Goal: Browse casually: Explore the website without a specific task or goal

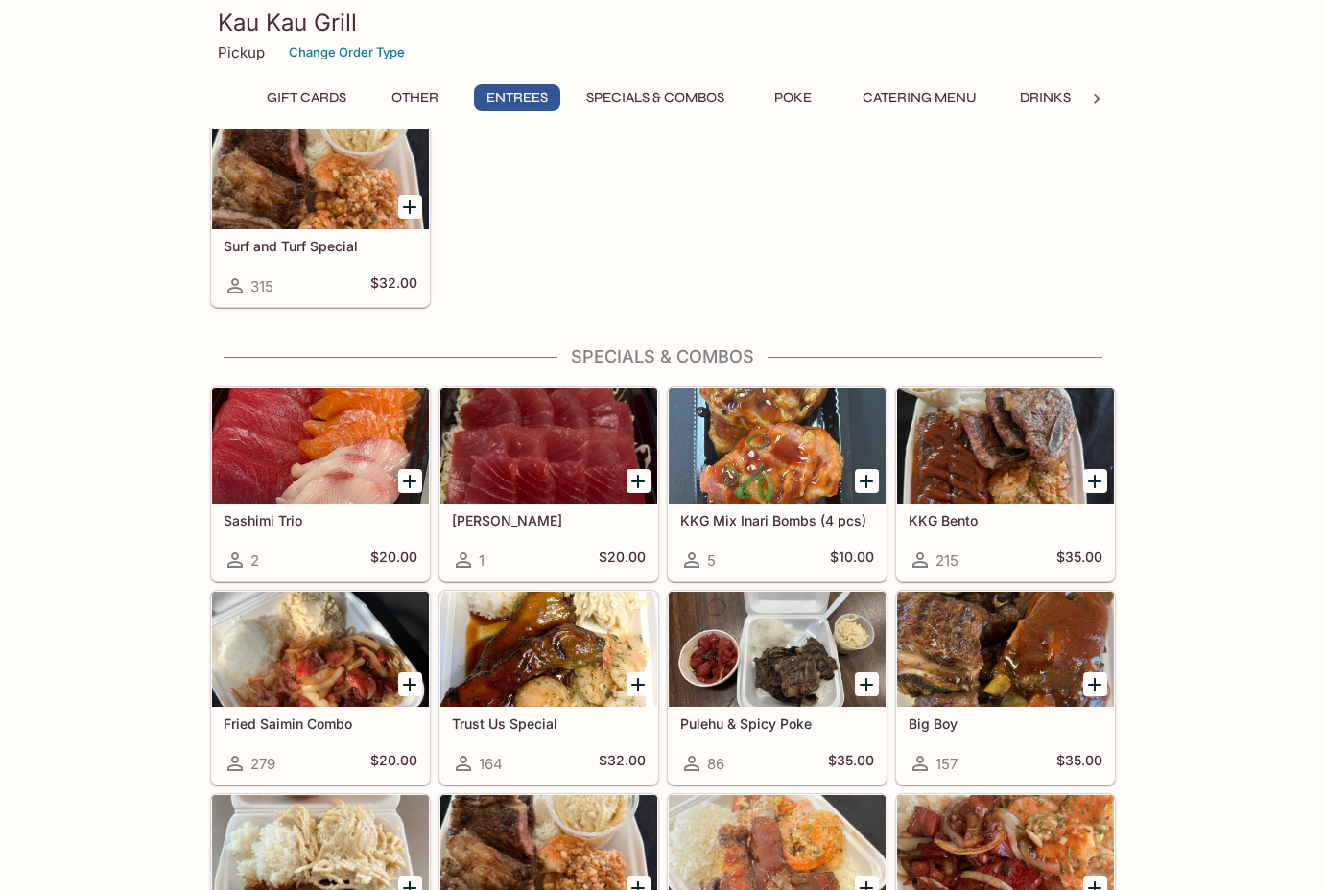
scroll to position [1661, 0]
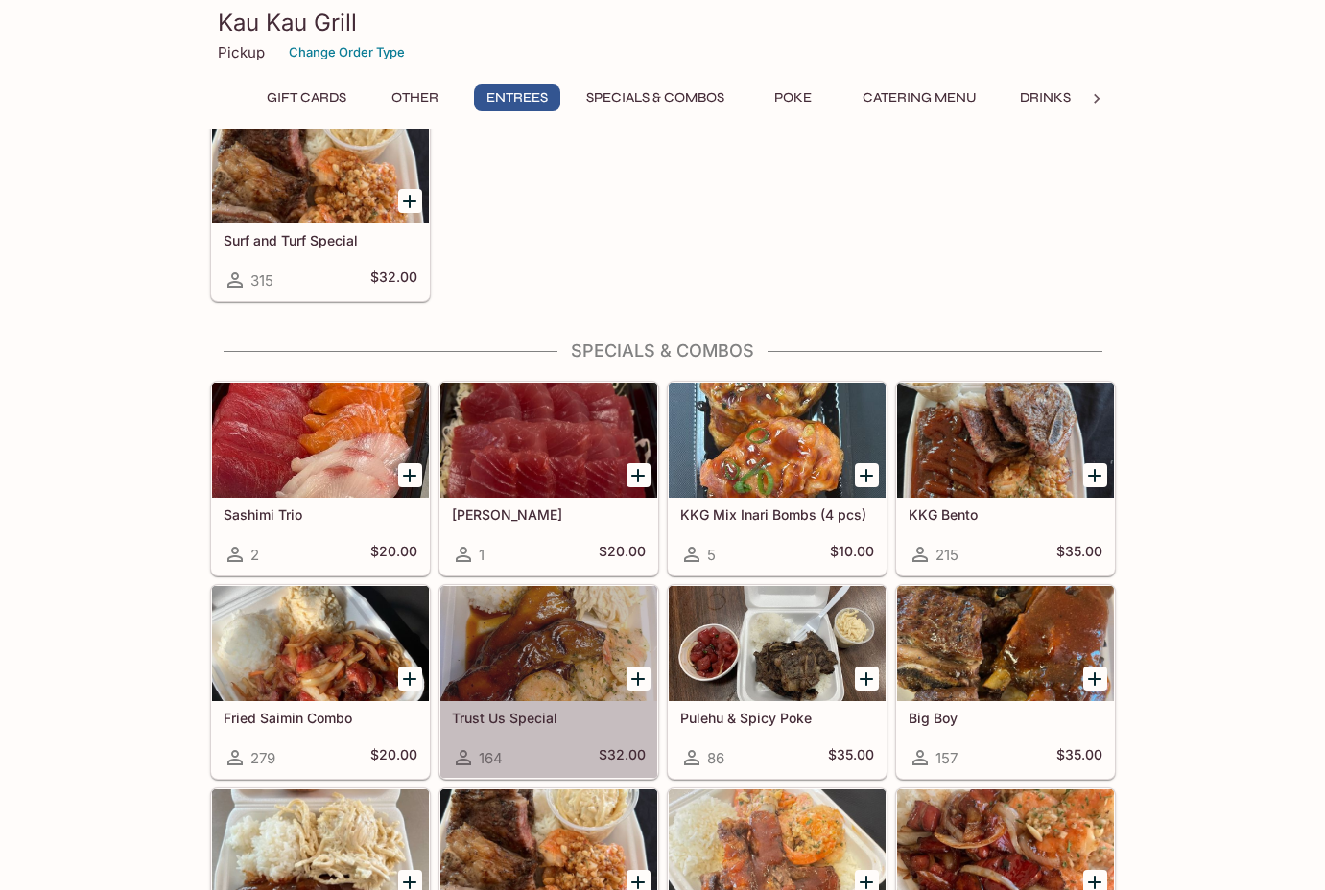
click at [597, 712] on h5 "Trust Us Special" at bounding box center [549, 718] width 194 height 16
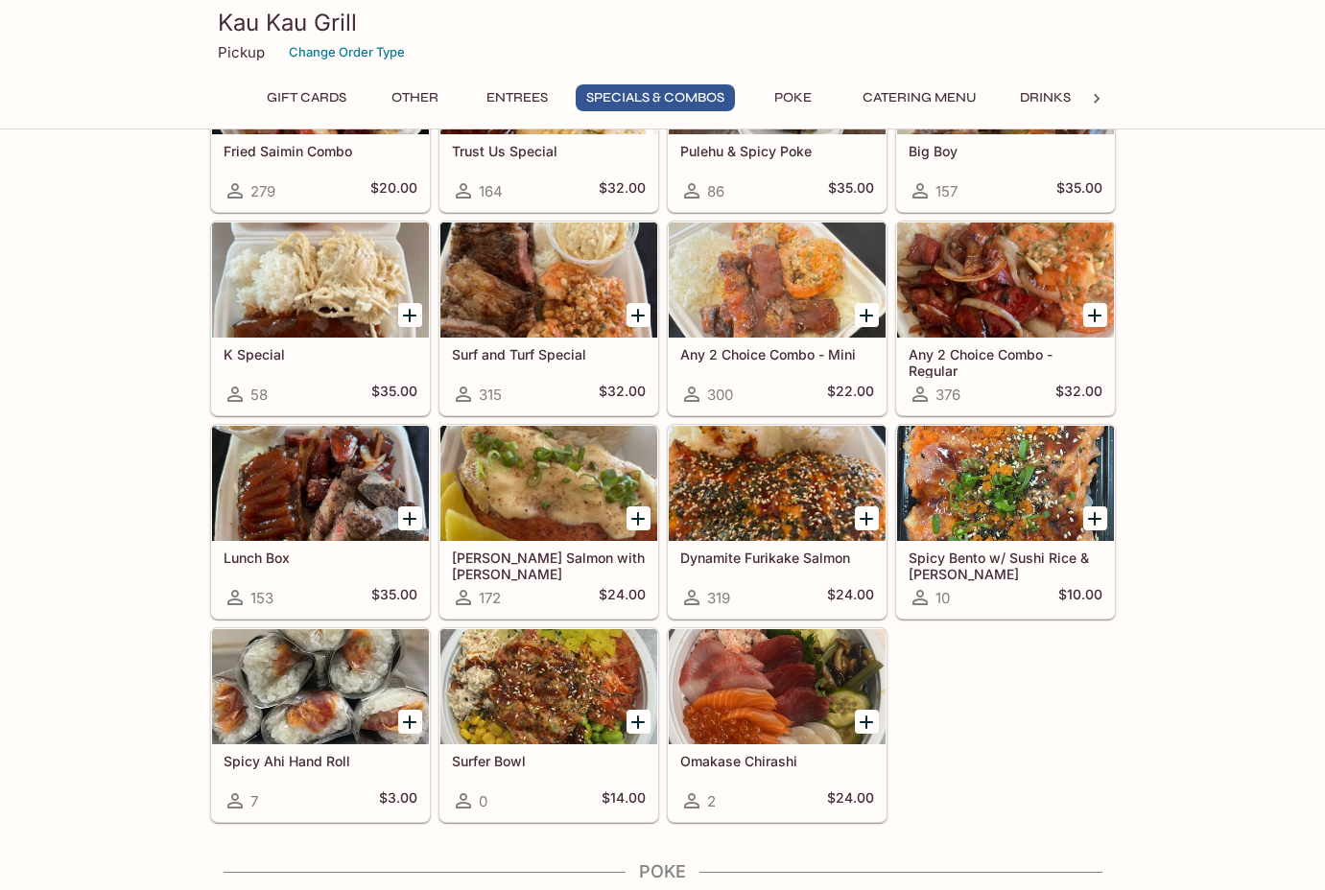
scroll to position [2234, 0]
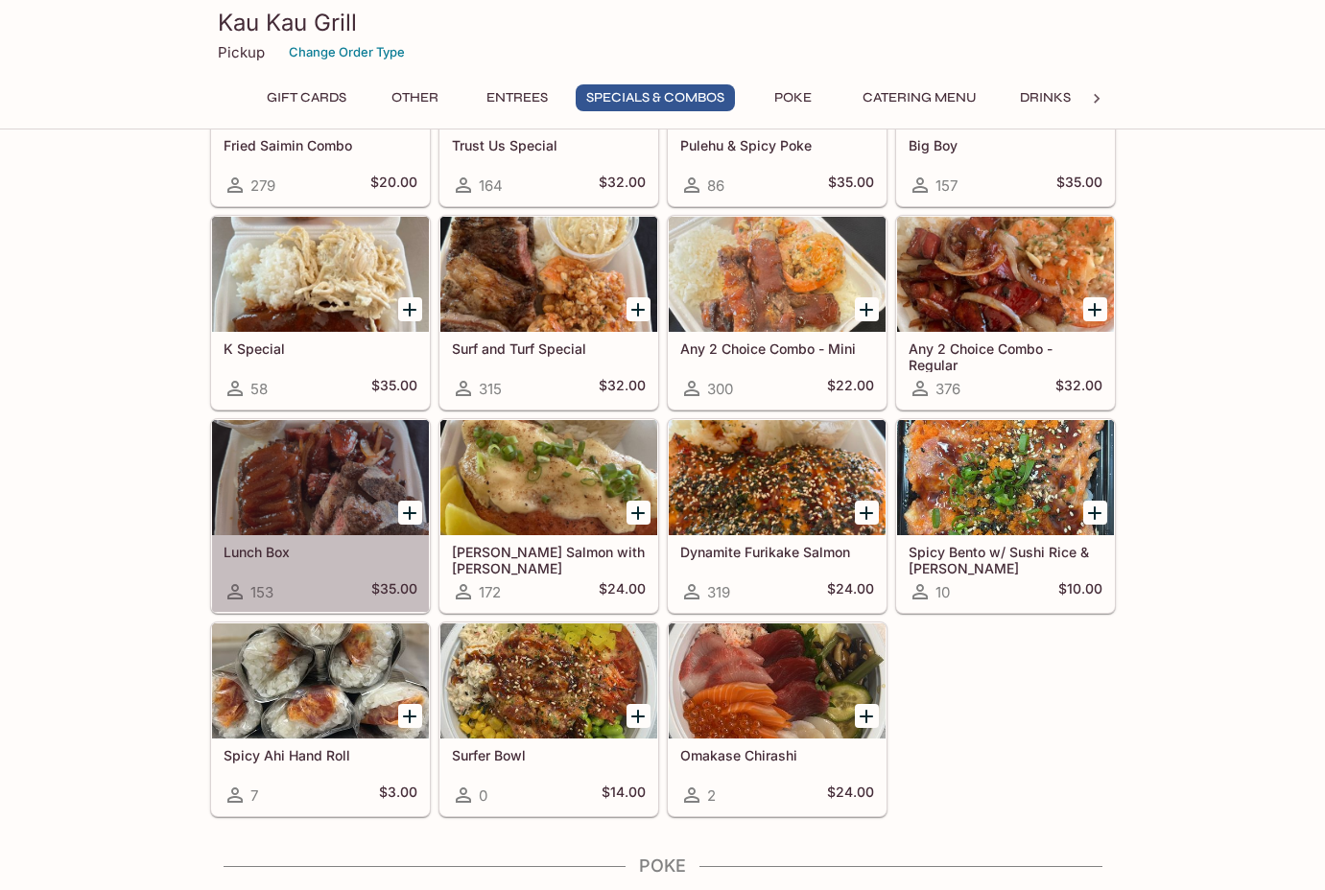
click at [309, 561] on div "Lunch Box 153 $35.00" at bounding box center [320, 573] width 217 height 77
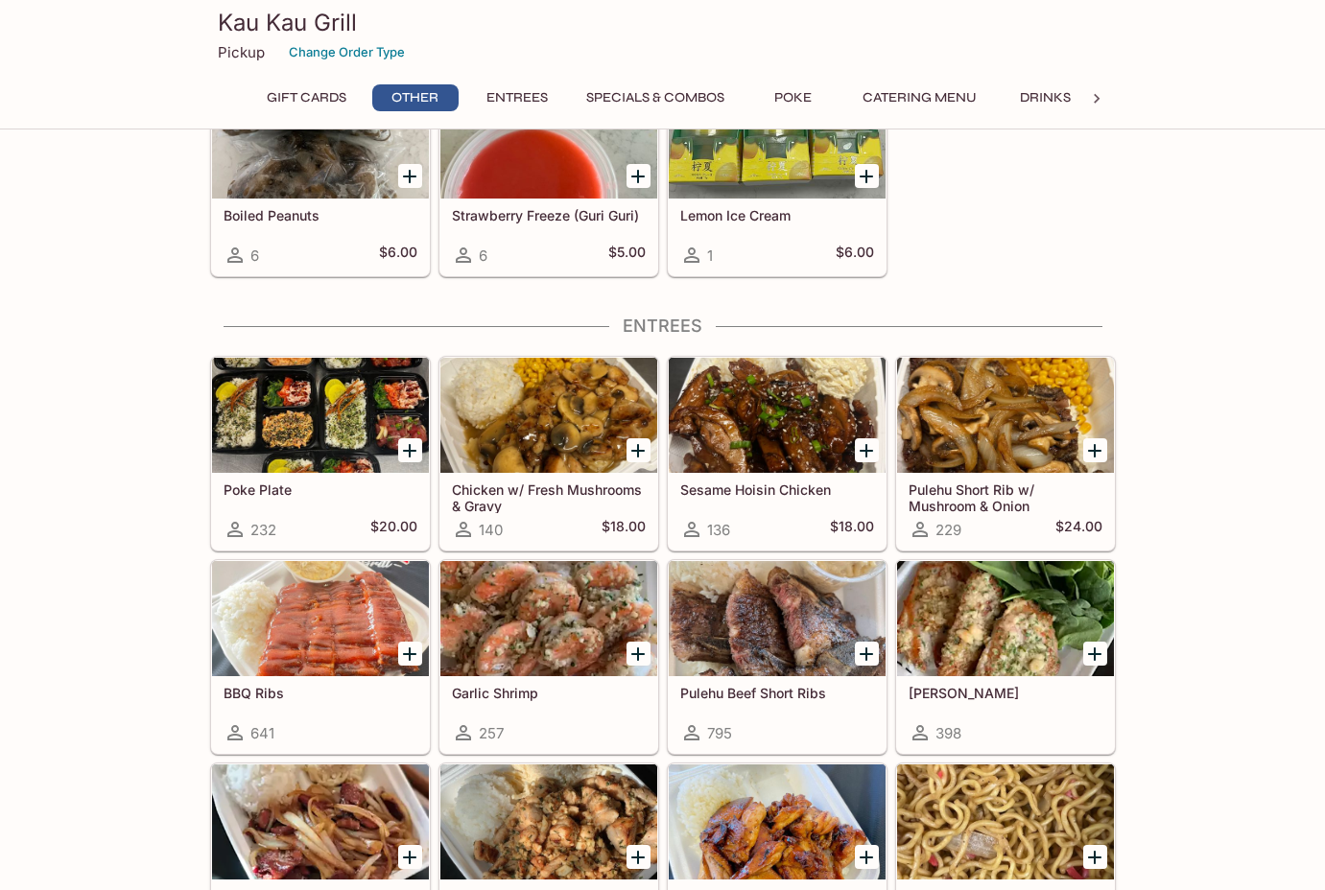
scroll to position [803, 0]
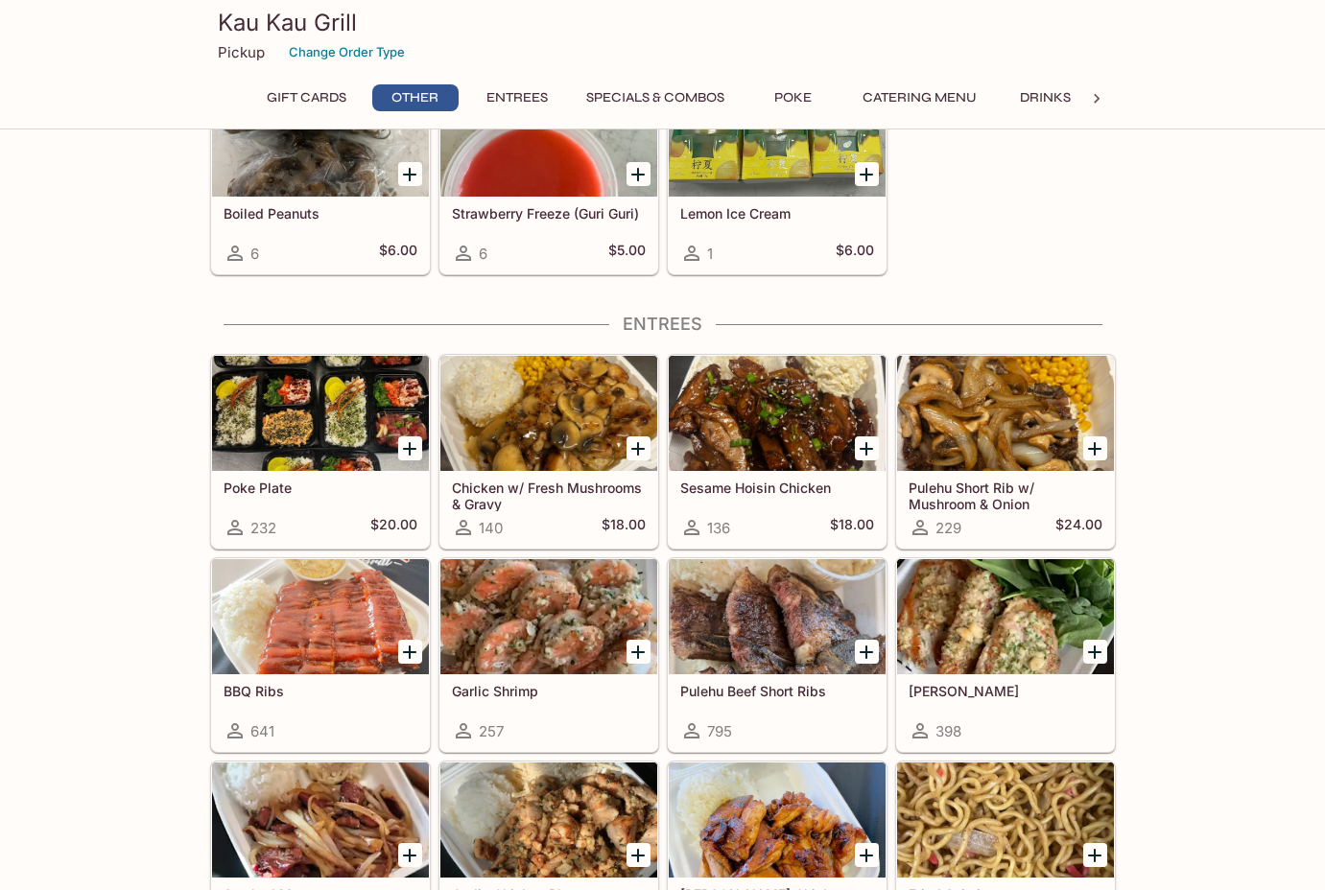
click at [338, 510] on div "Poke Plate 232 $20.00" at bounding box center [320, 509] width 217 height 77
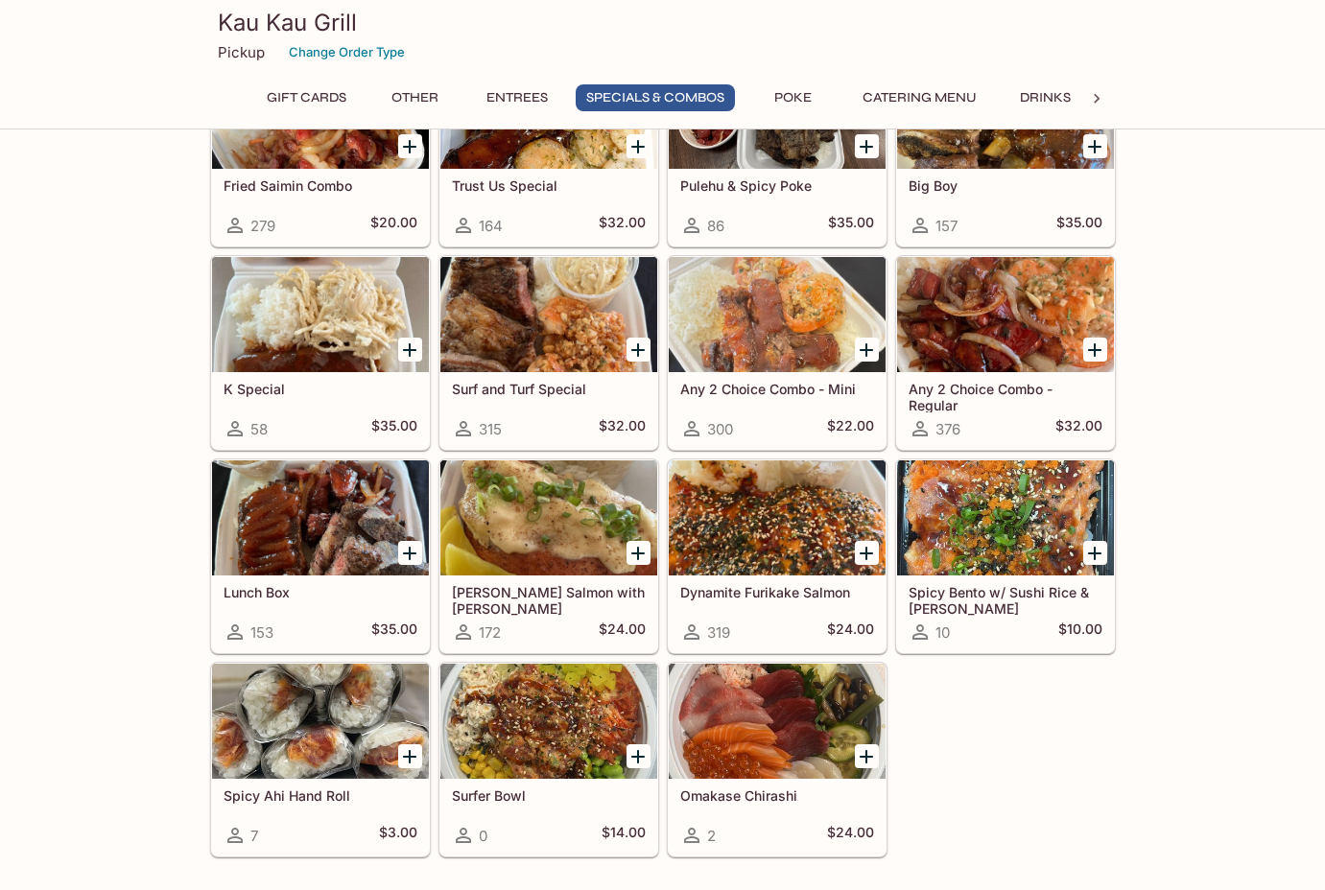
scroll to position [2222, 0]
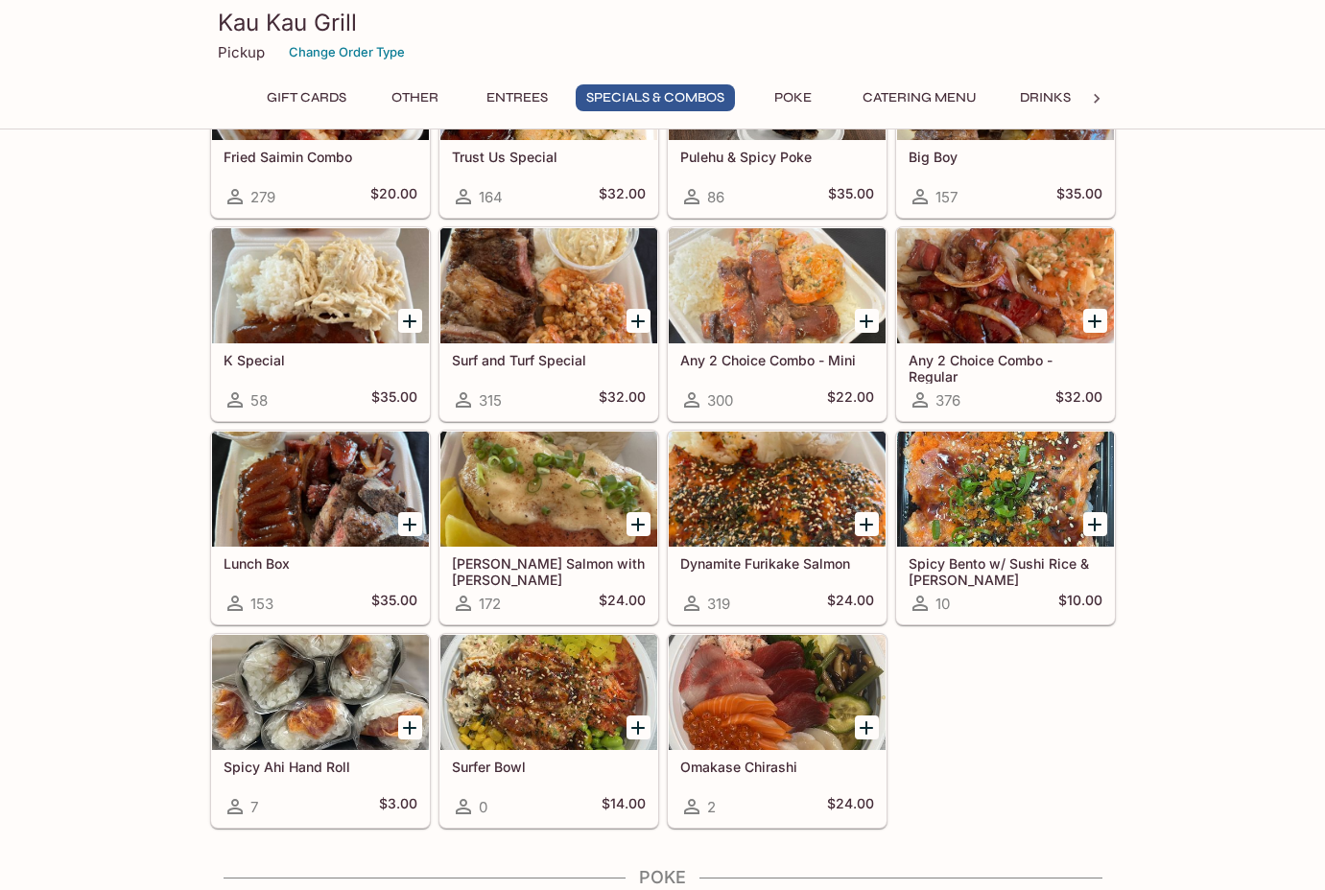
click at [333, 557] on h5 "Lunch Box" at bounding box center [321, 564] width 194 height 16
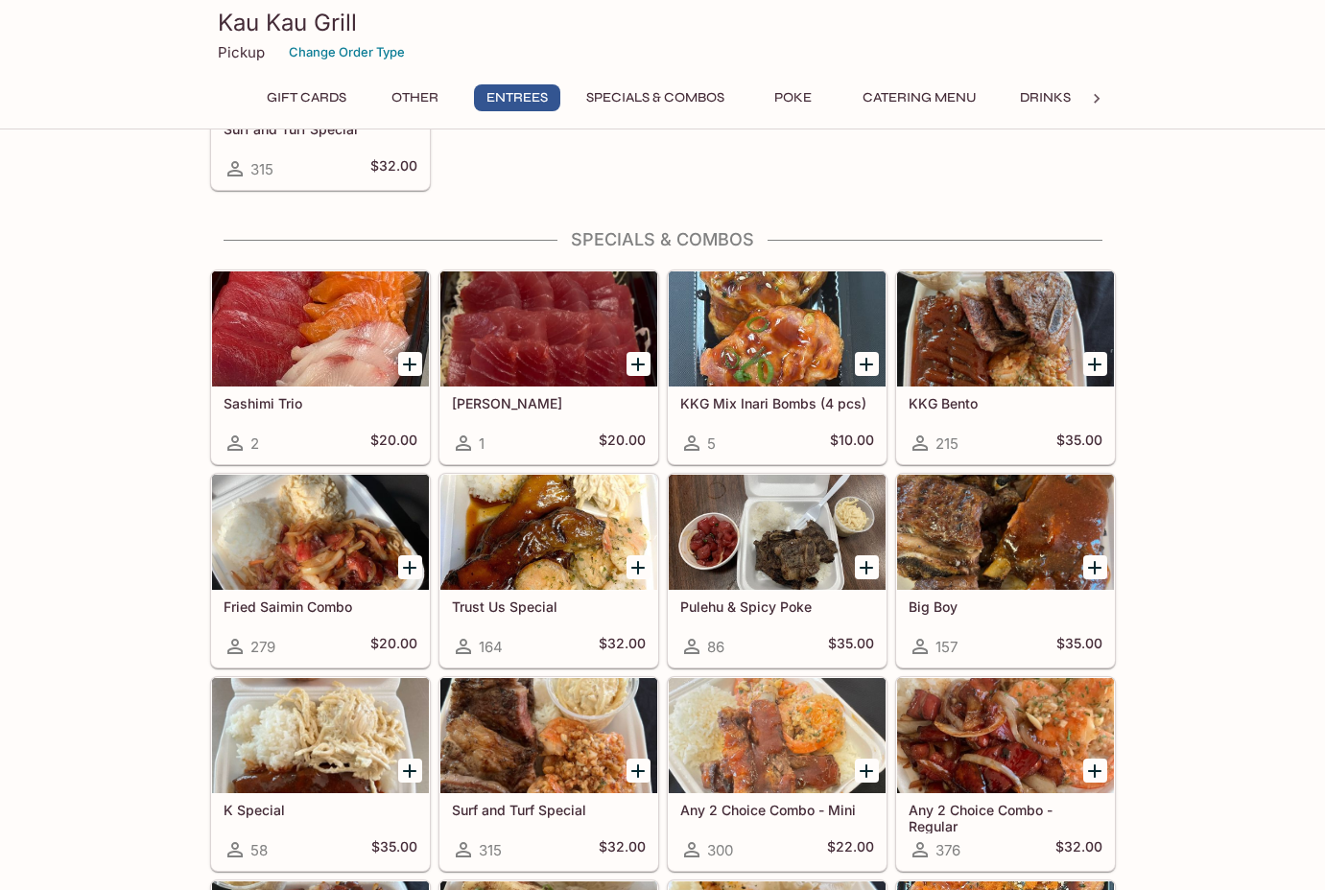
scroll to position [1776, 0]
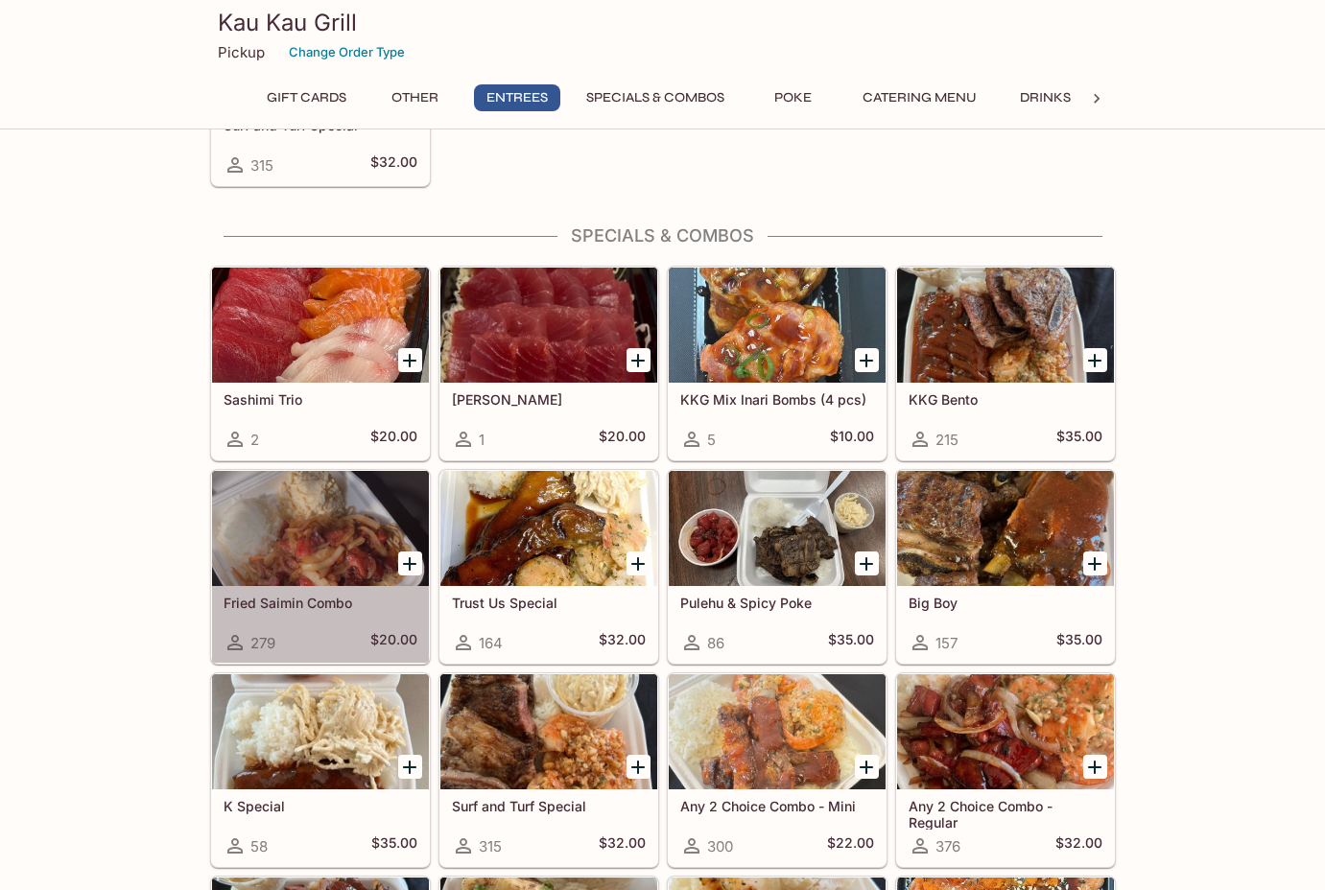
click at [402, 617] on div "Fried Saimin Combo 279 $20.00" at bounding box center [320, 624] width 217 height 77
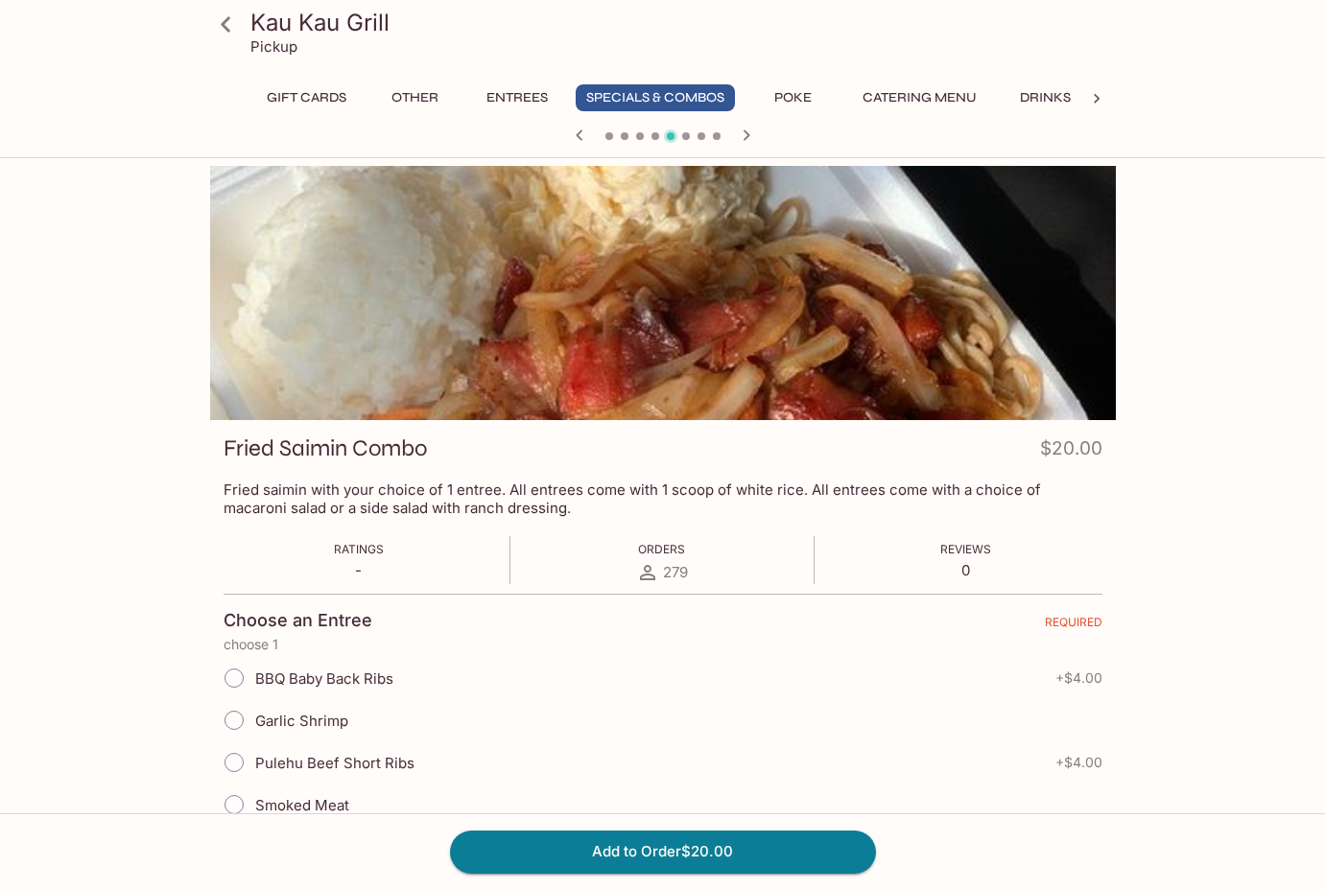
click at [746, 134] on icon "button" at bounding box center [746, 135] width 23 height 23
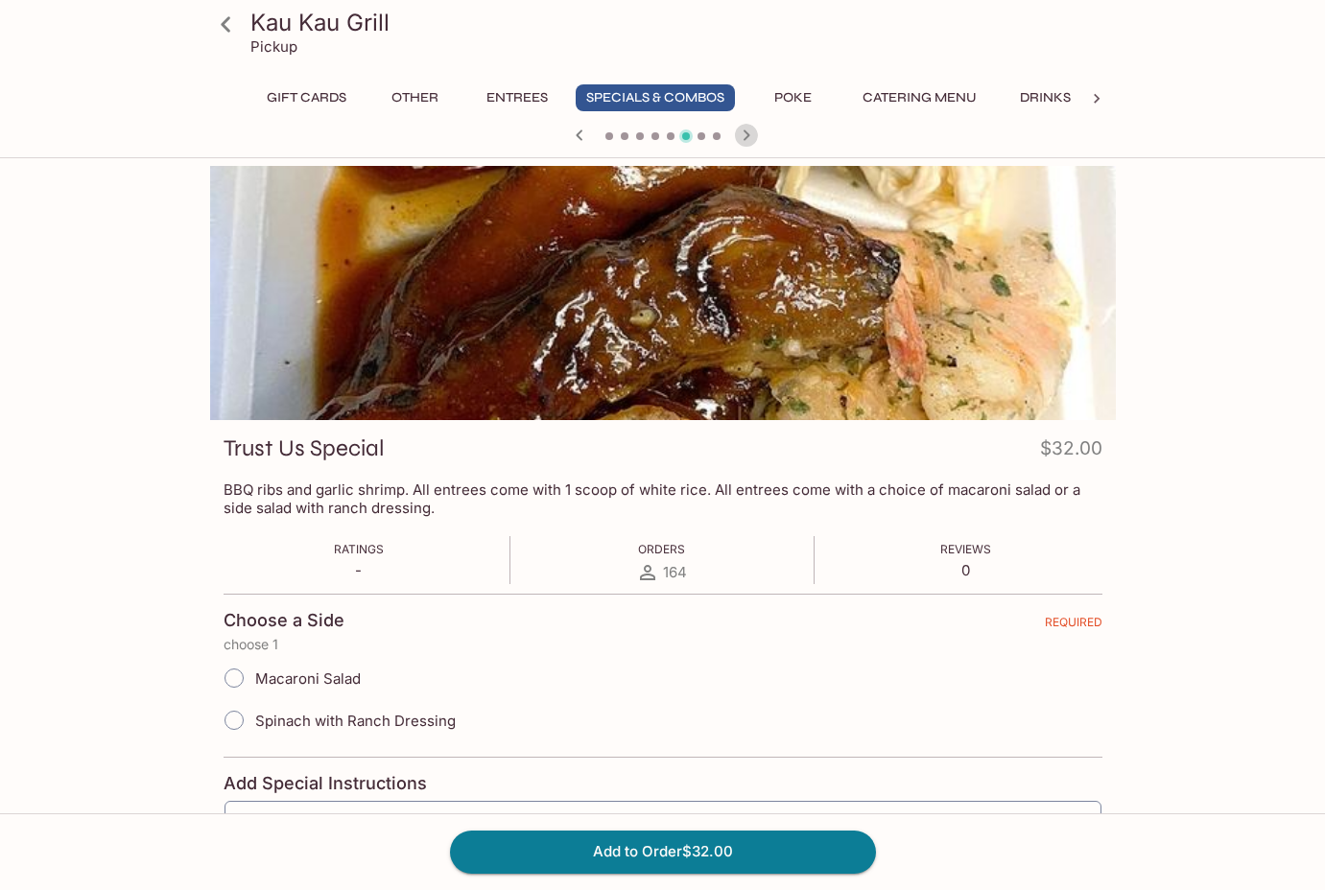
click at [746, 134] on icon "button" at bounding box center [746, 135] width 23 height 23
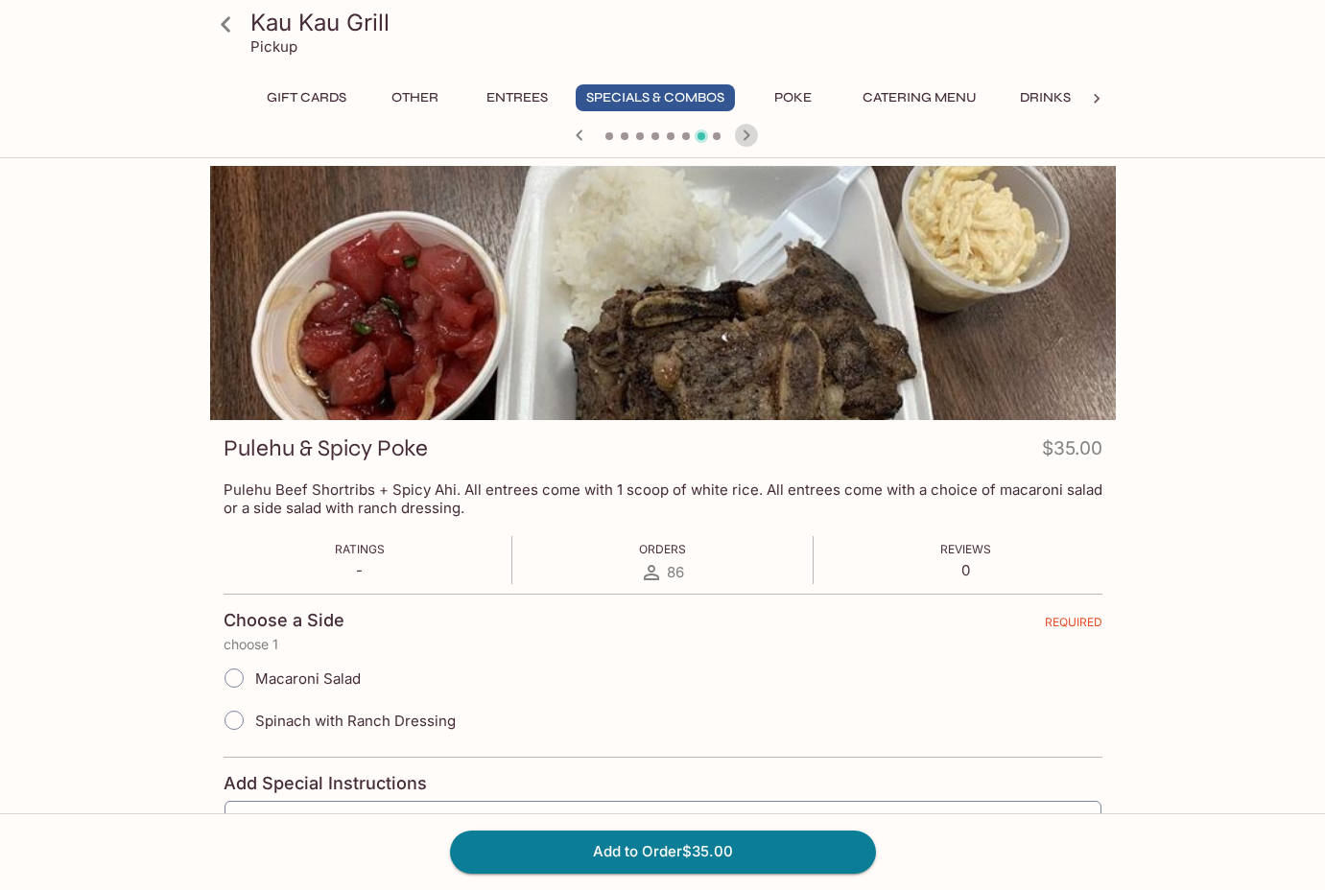
click at [746, 134] on icon "button" at bounding box center [746, 135] width 23 height 23
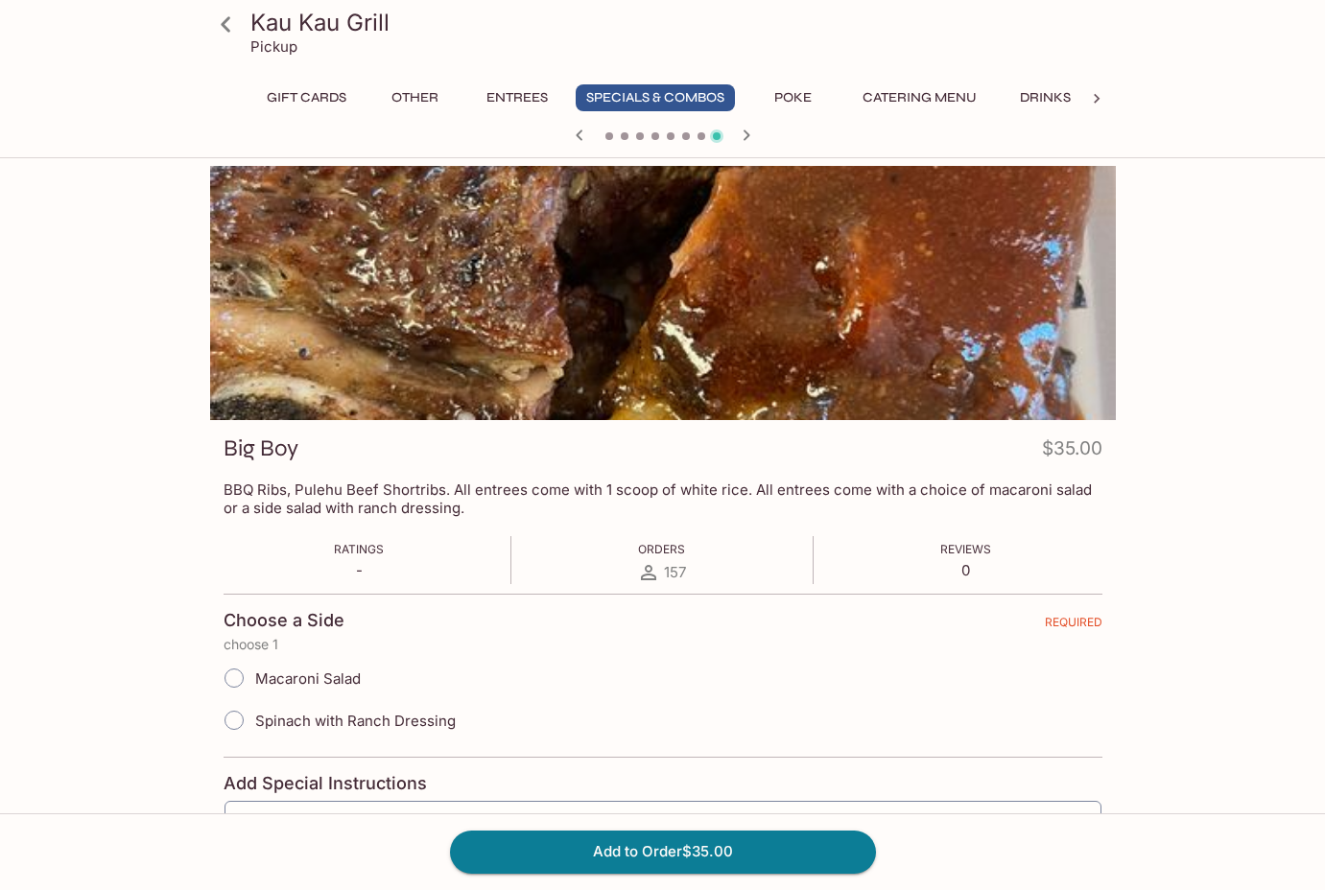
click at [746, 134] on icon "button" at bounding box center [746, 135] width 23 height 23
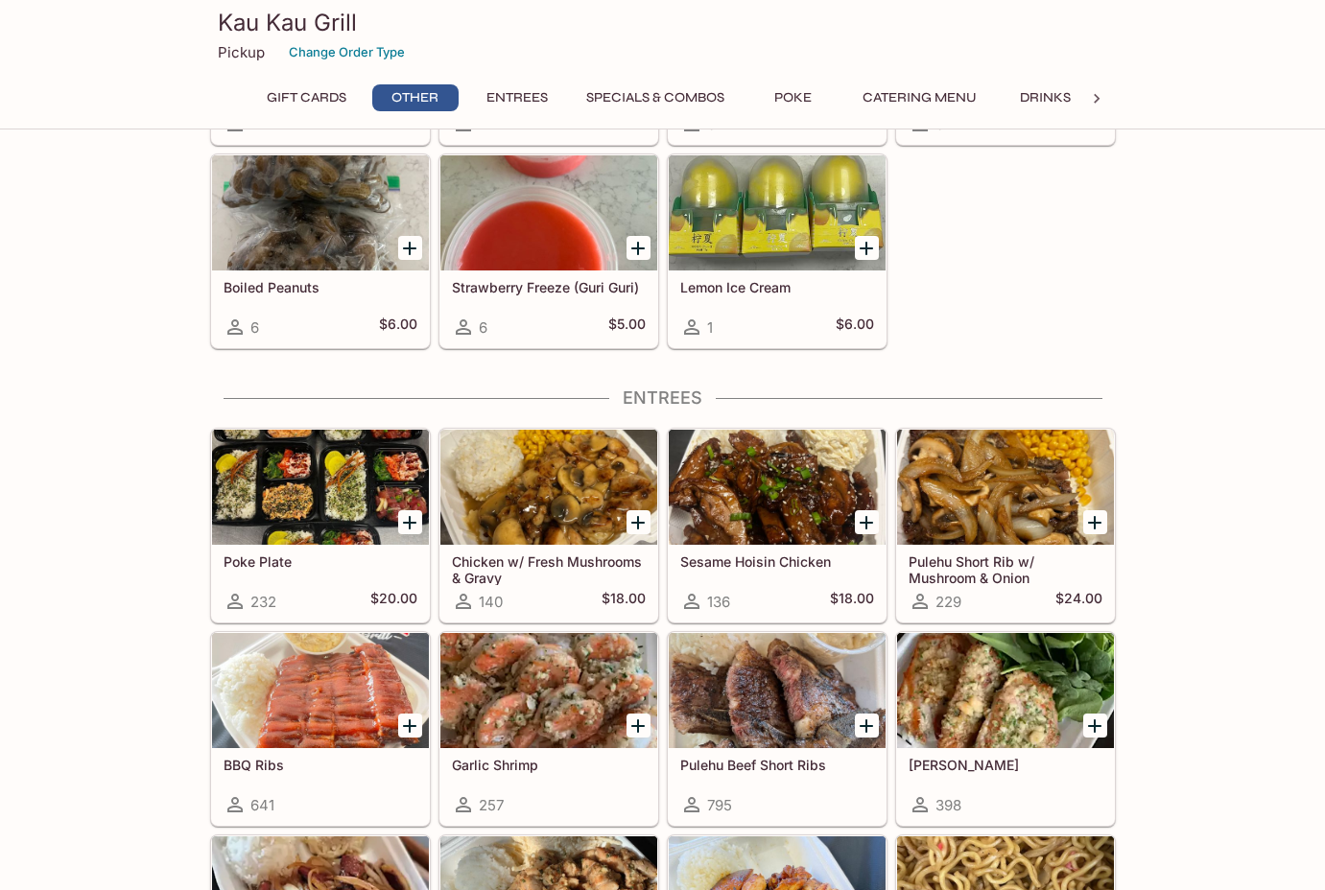
scroll to position [661, 0]
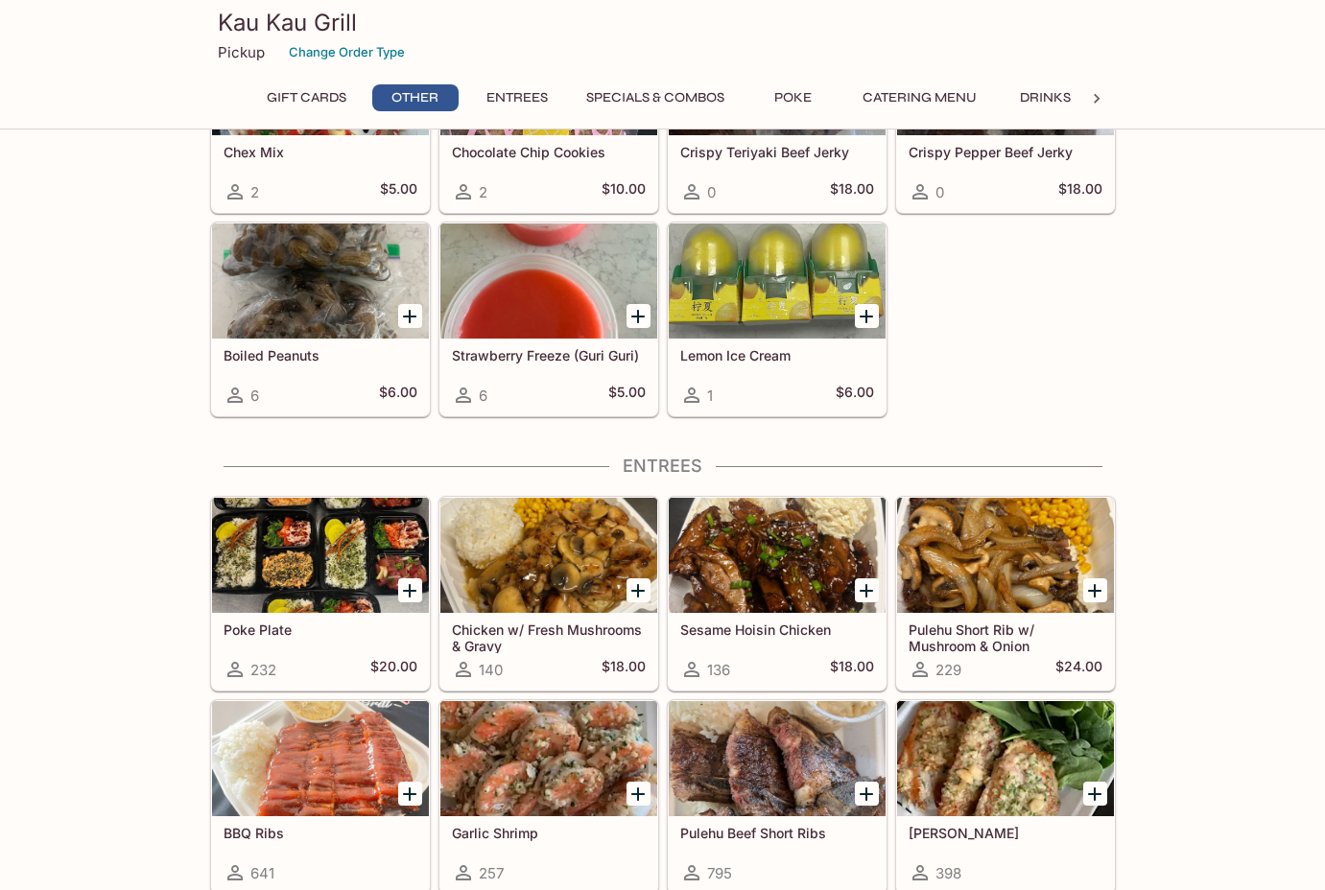
click at [995, 674] on div "229 $24.00" at bounding box center [1006, 669] width 194 height 23
